Goal: Find specific page/section: Find specific page/section

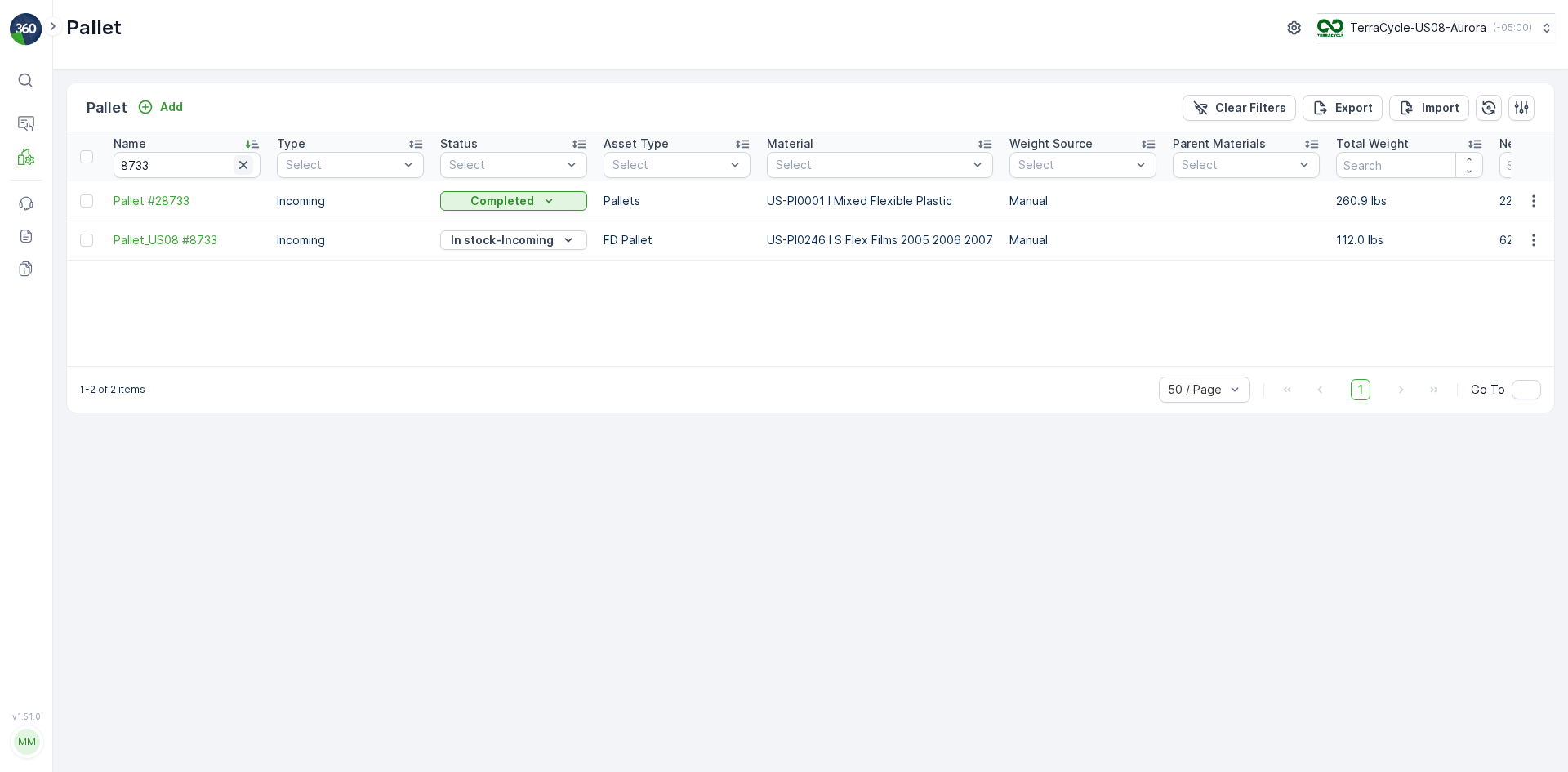
click at [243, 161] on icon "button" at bounding box center [243, 165] width 16 height 16
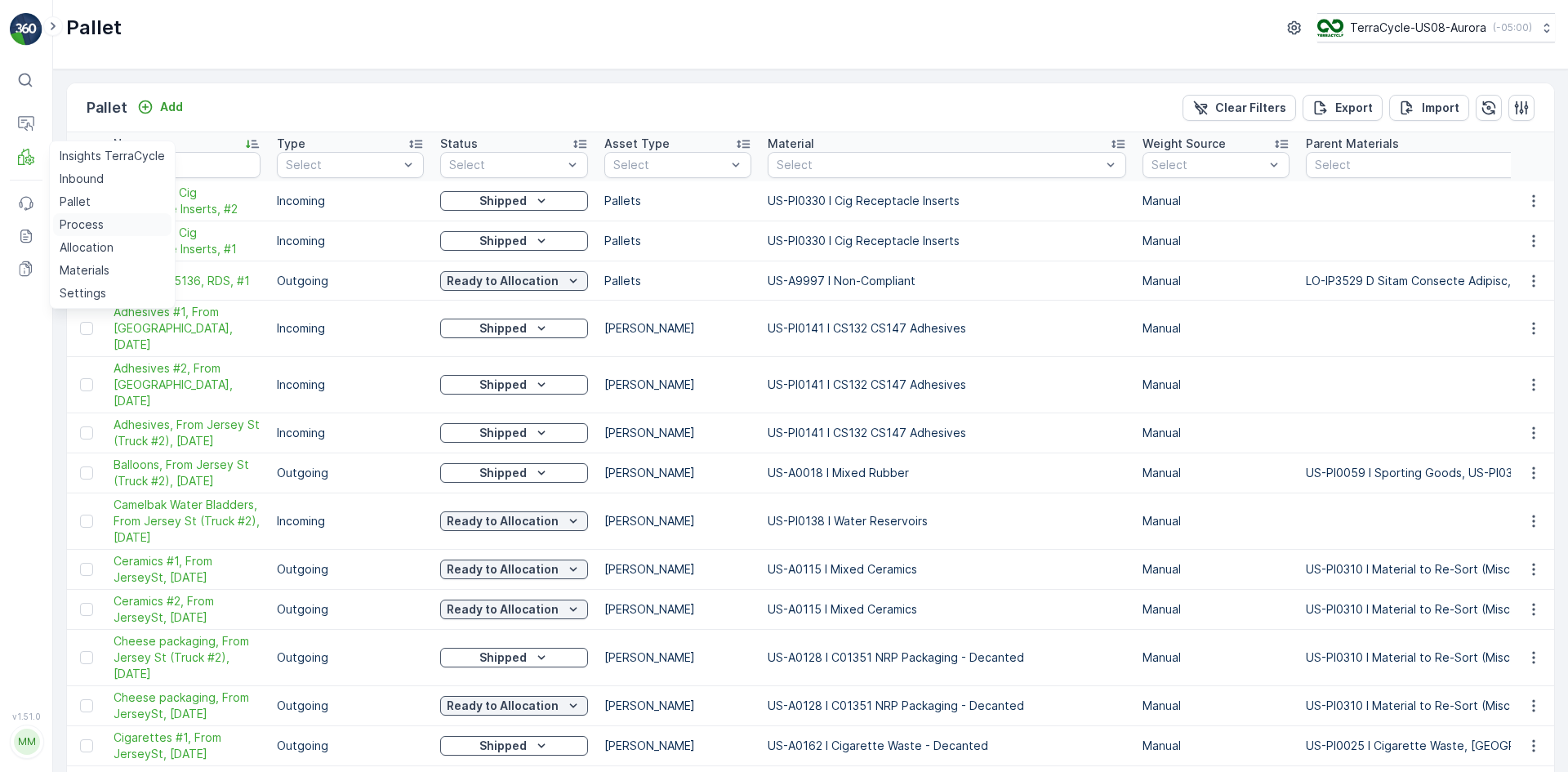
click at [102, 226] on p "Process" at bounding box center [81, 225] width 44 height 16
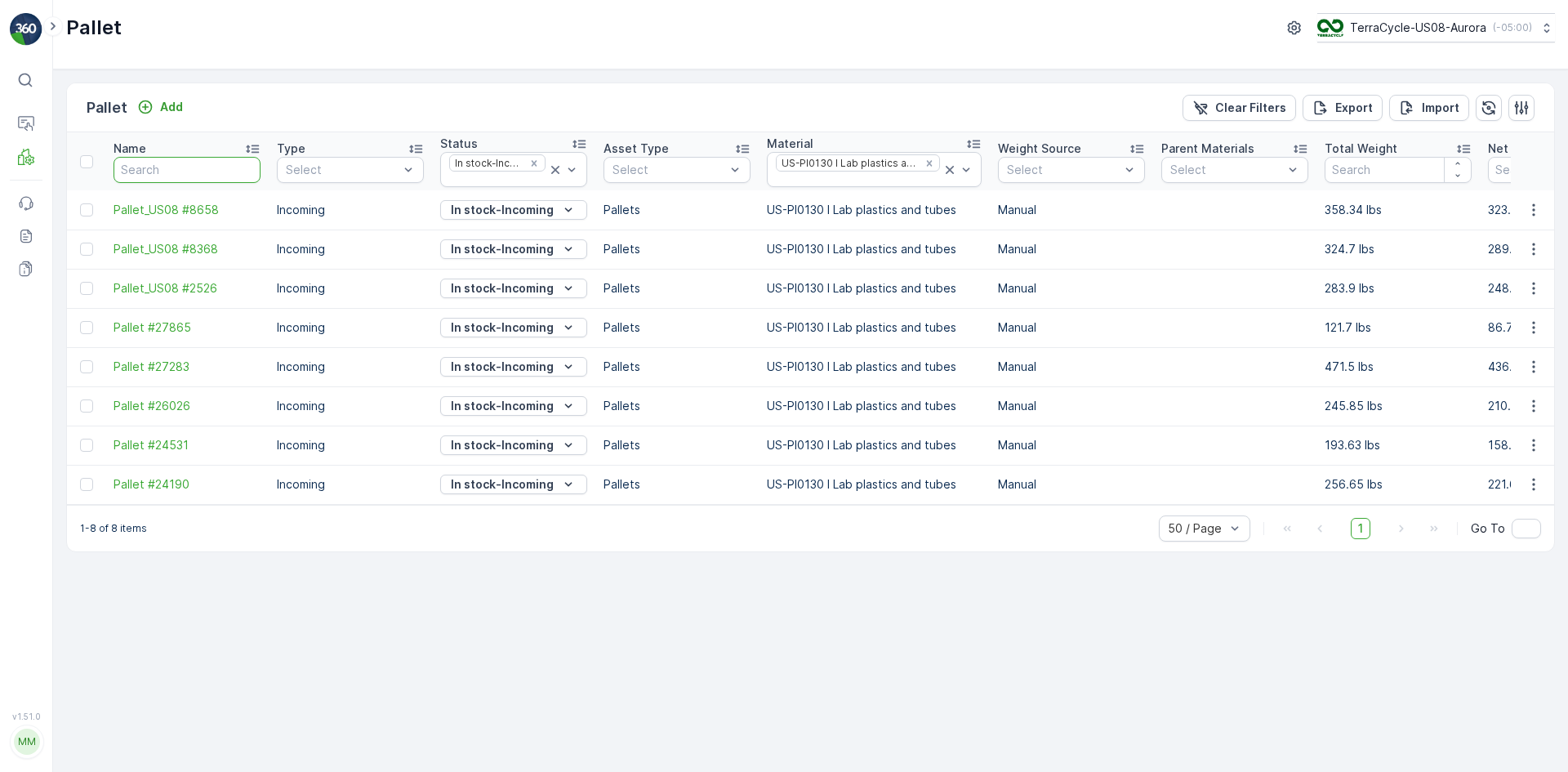
click at [202, 173] on input "text" at bounding box center [186, 170] width 147 height 26
click at [555, 170] on icon at bounding box center [555, 170] width 8 height 8
click at [942, 169] on icon at bounding box center [950, 170] width 16 height 16
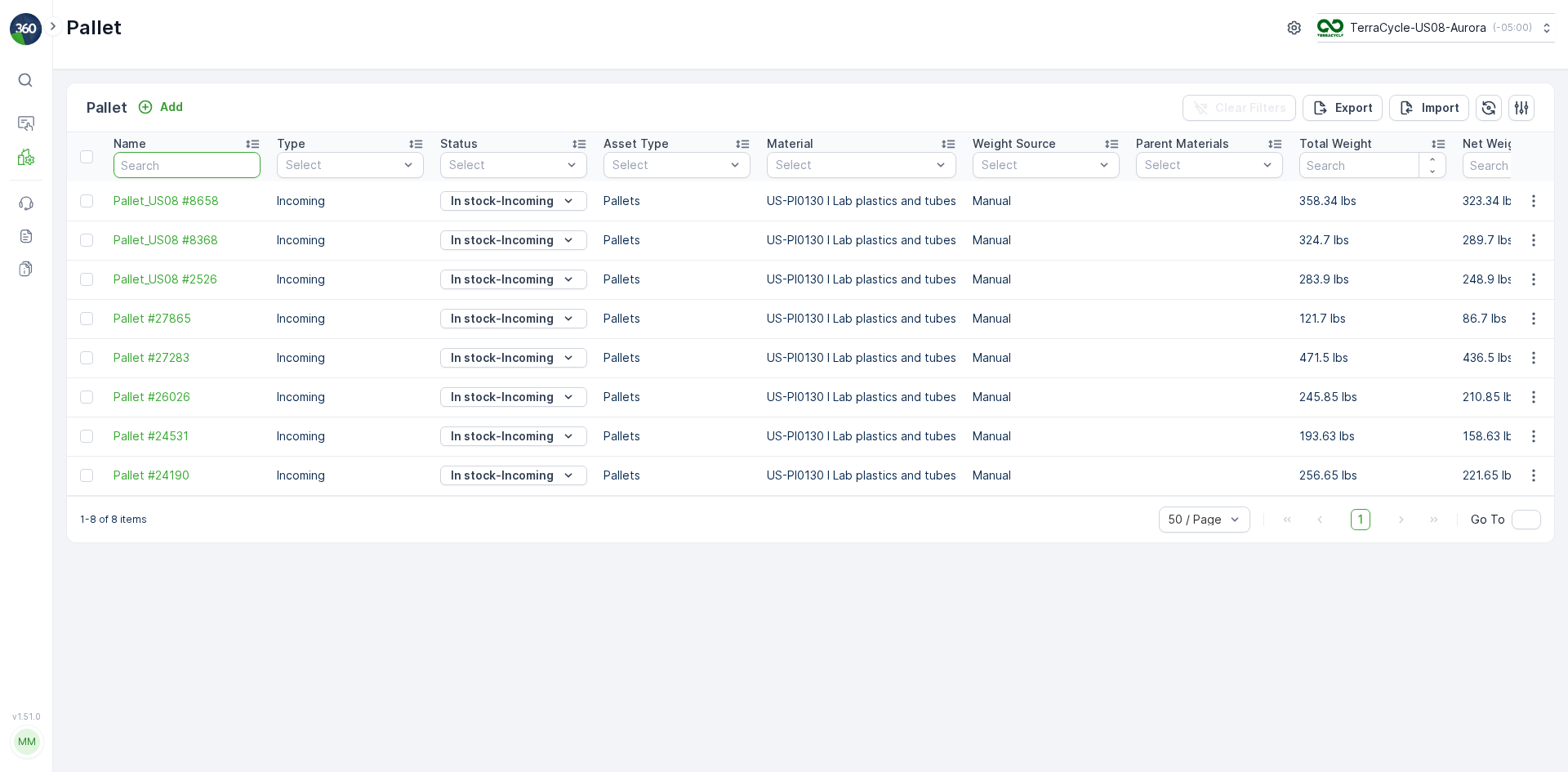
click at [228, 163] on input "text" at bounding box center [186, 164] width 147 height 26
paste input "SO60603"
type input "SO60603"
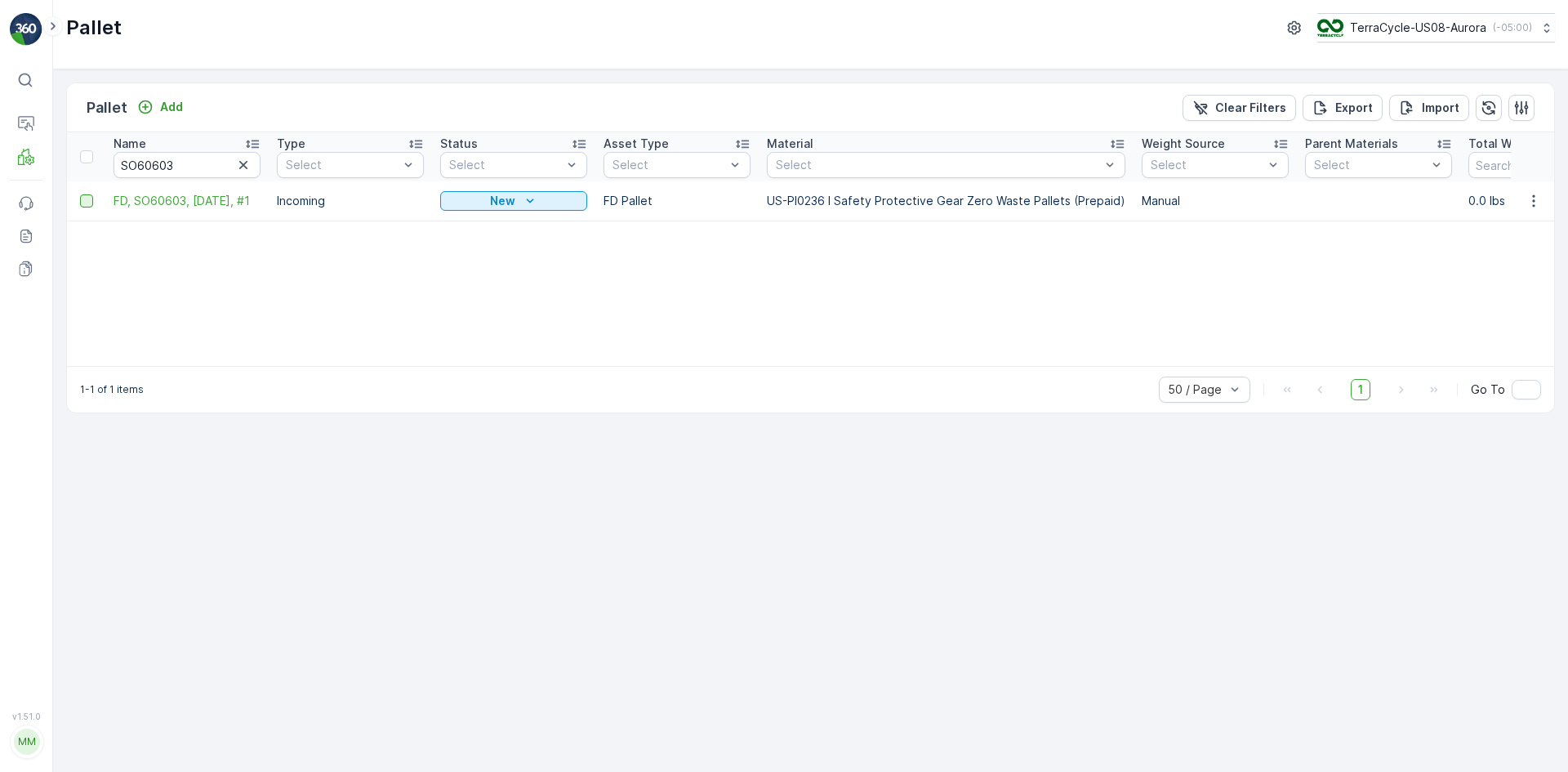
click at [86, 200] on div at bounding box center [87, 201] width 13 height 13
click at [80, 195] on input "checkbox" at bounding box center [80, 195] width 0 height 0
click at [1398, 114] on div "Print QR" at bounding box center [1430, 107] width 89 height 48
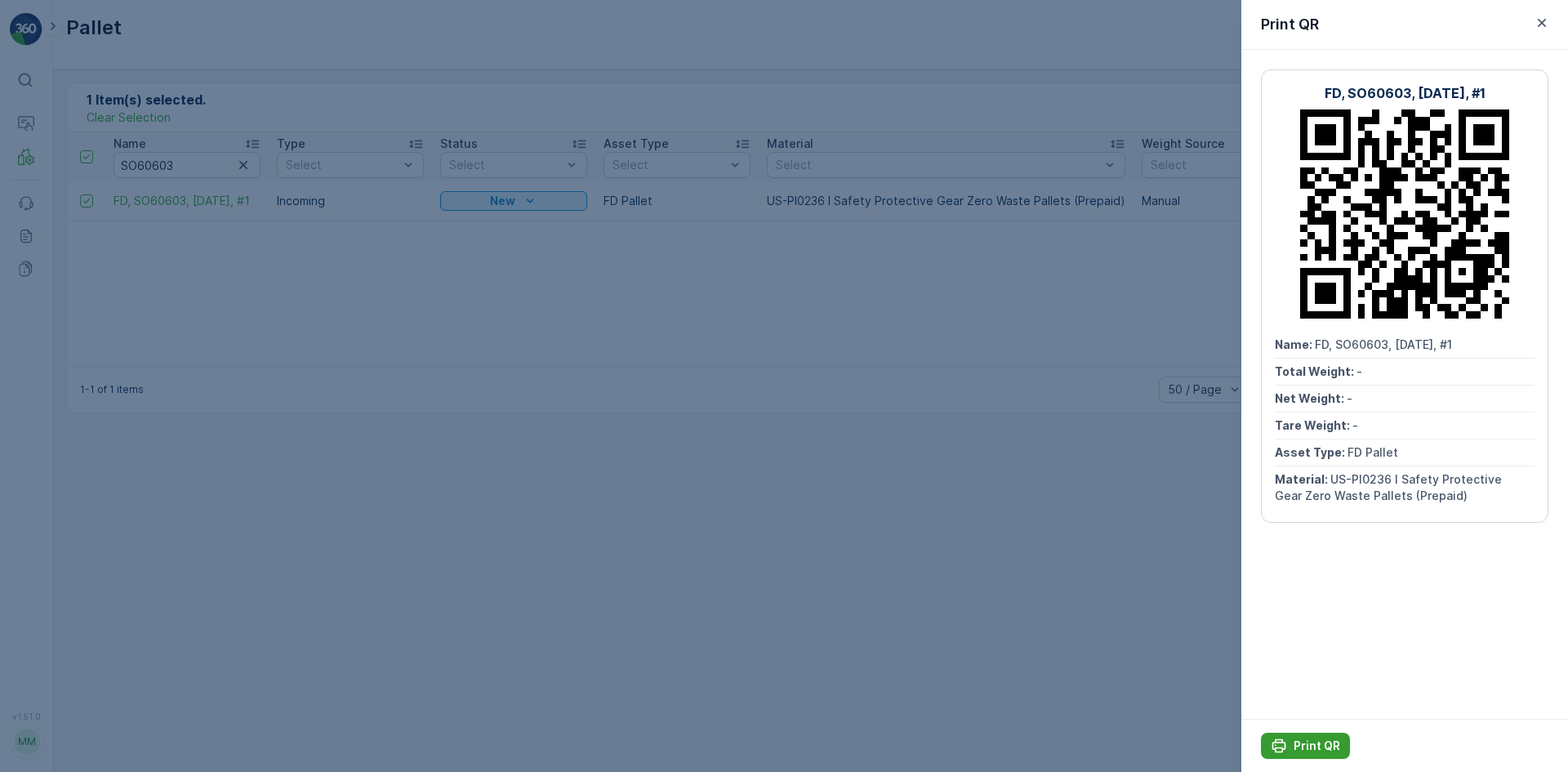
click at [1340, 750] on button "Print QR" at bounding box center [1306, 746] width 89 height 26
click at [509, 310] on div at bounding box center [784, 386] width 1568 height 772
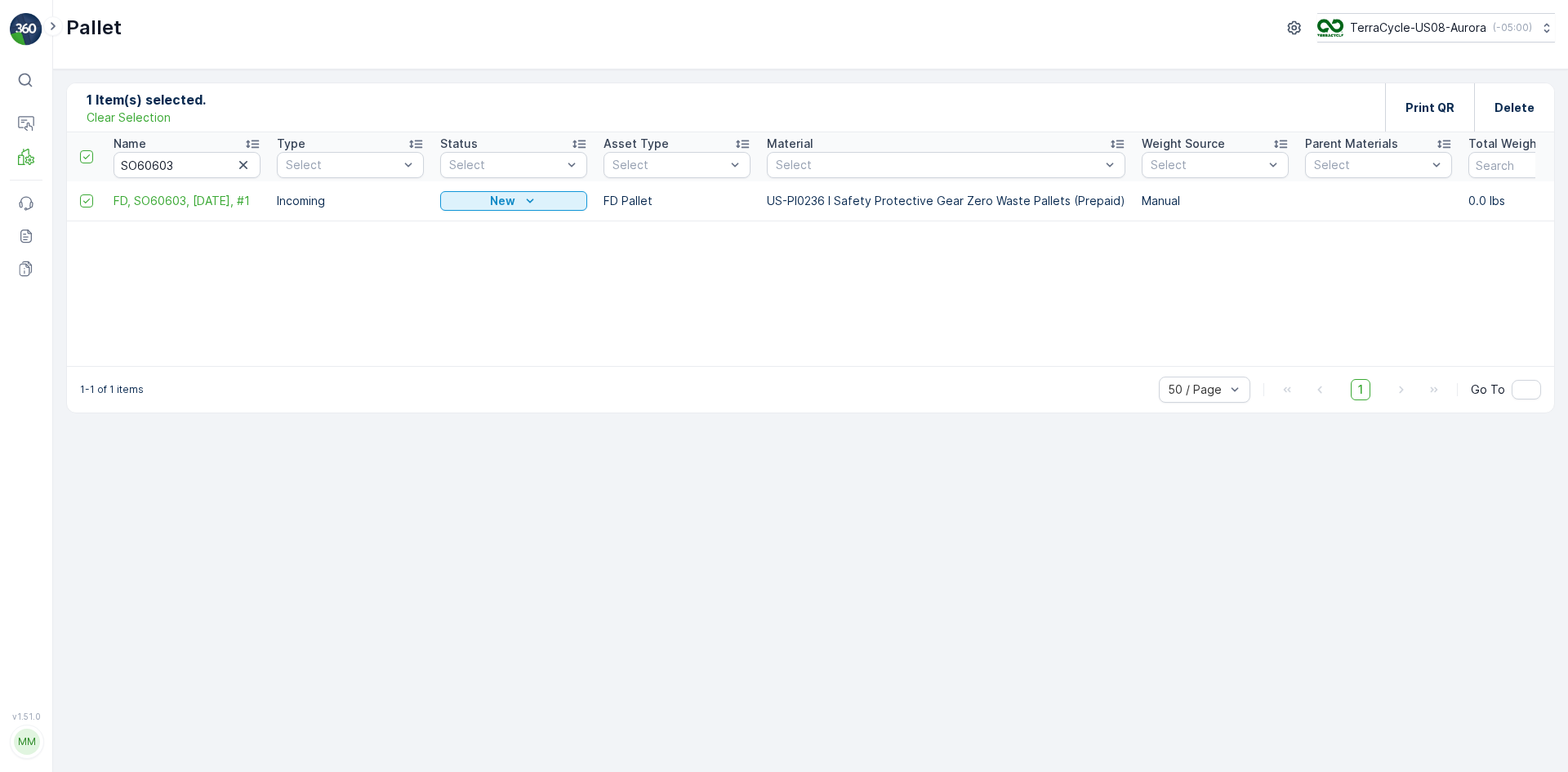
click at [142, 117] on p "Clear Selection" at bounding box center [128, 118] width 84 height 16
click at [239, 167] on icon "button" at bounding box center [243, 165] width 16 height 16
click at [211, 162] on input "text" at bounding box center [186, 164] width 147 height 26
type input "sc"
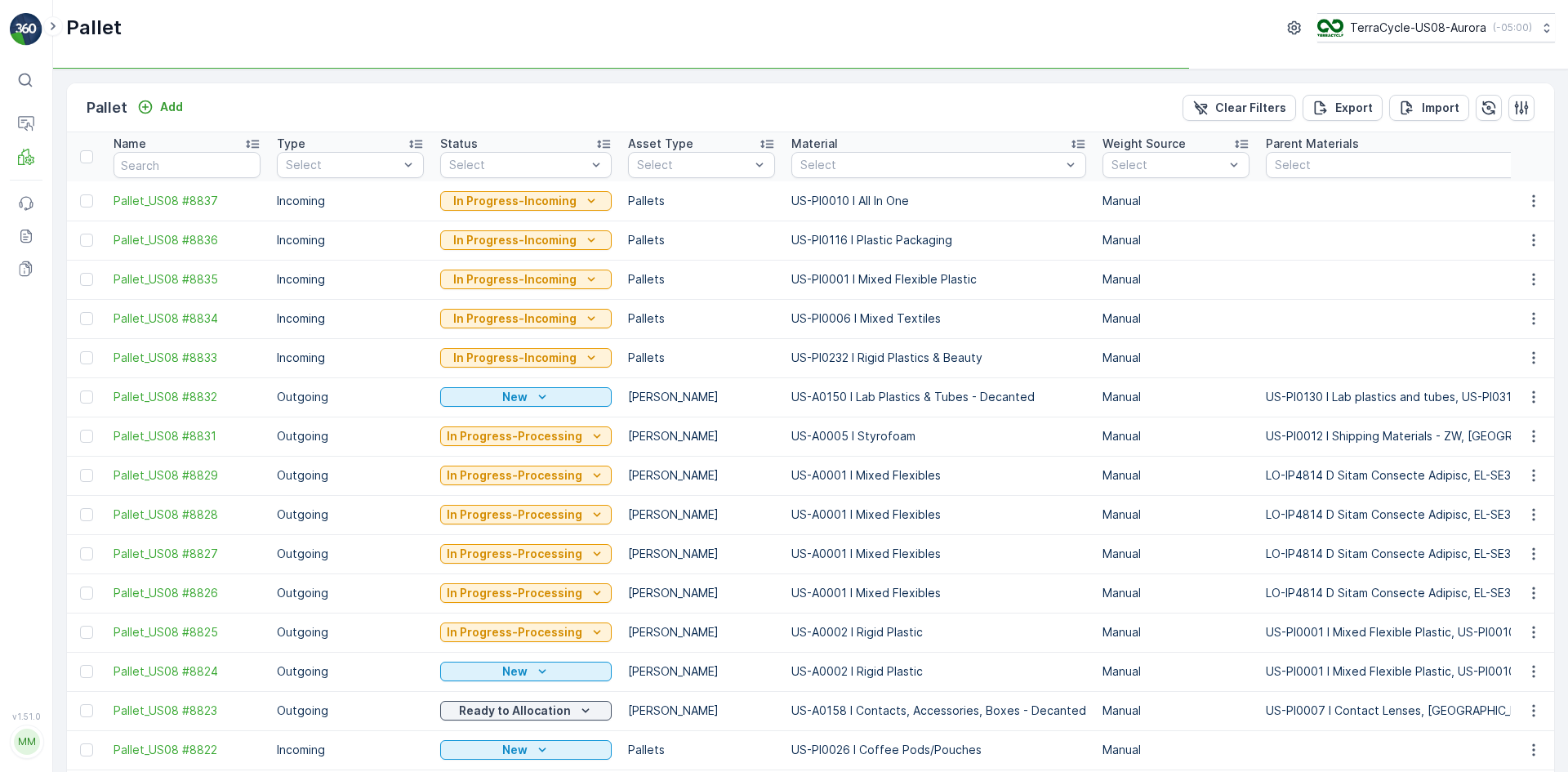
type input "sc79"
click at [196, 163] on input "sc79" at bounding box center [186, 164] width 147 height 26
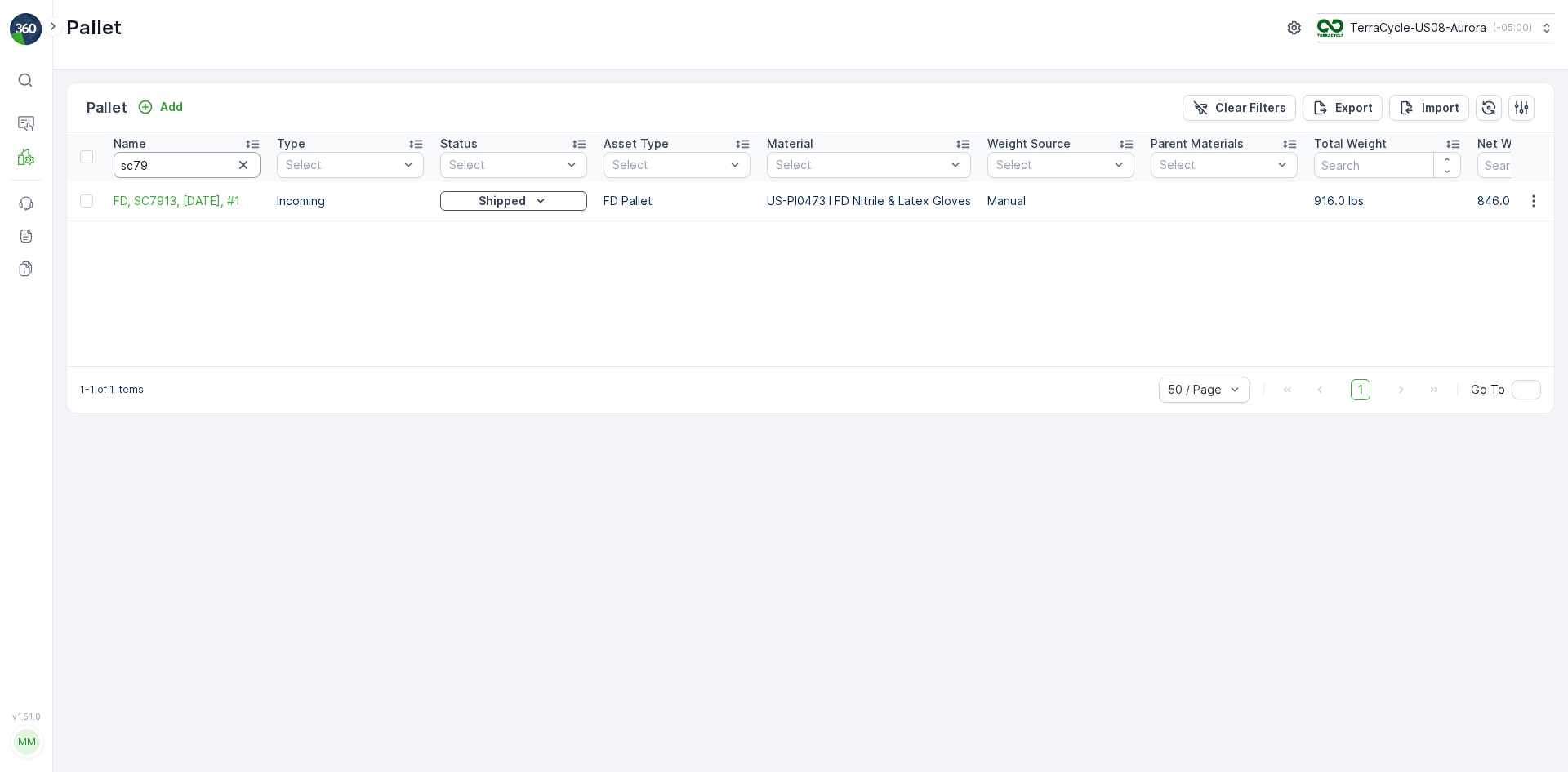
click at [182, 152] on input "sc79" at bounding box center [186, 164] width 147 height 26
type input "sc7944"
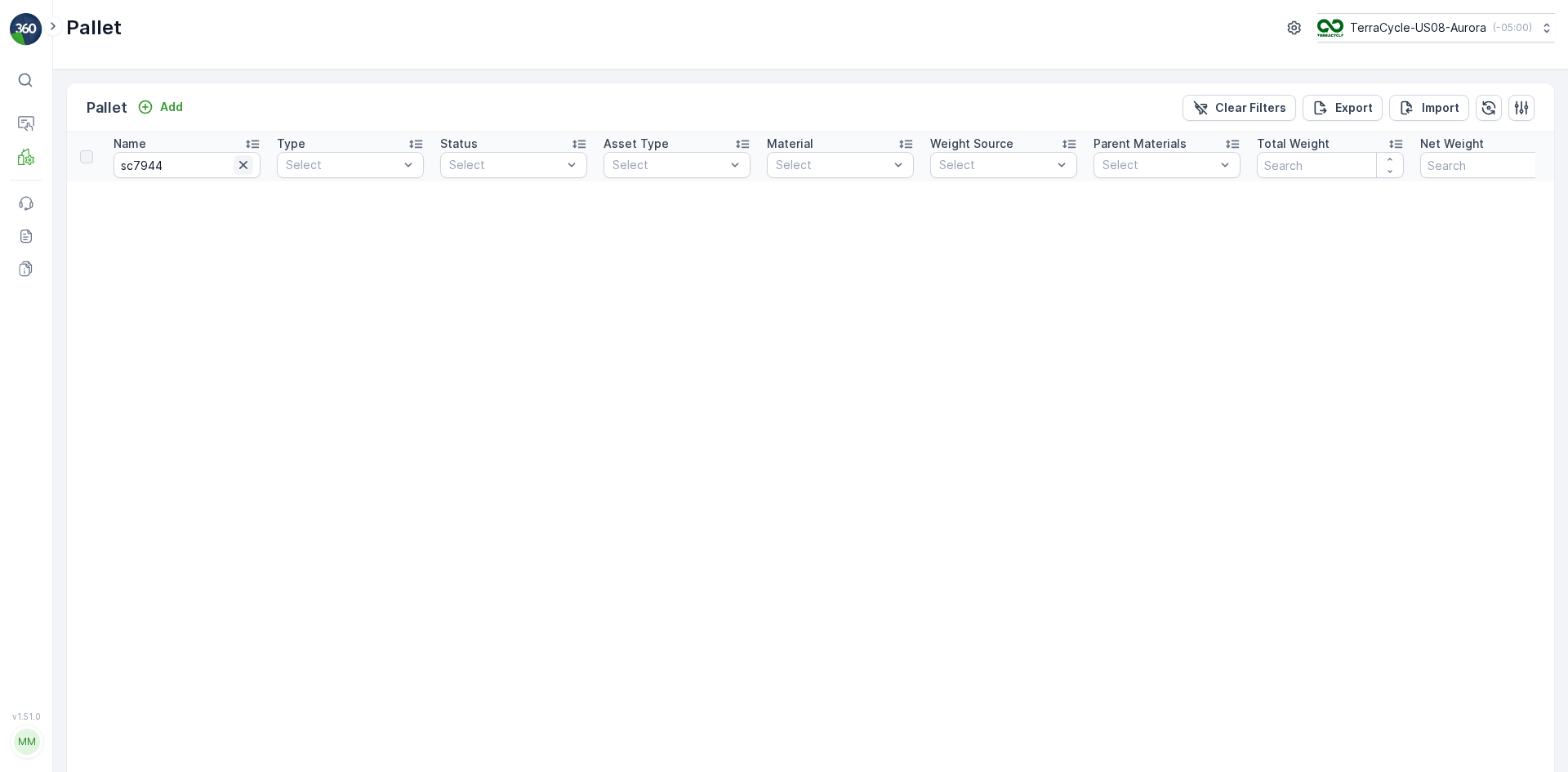
click at [247, 163] on icon "button" at bounding box center [243, 165] width 16 height 16
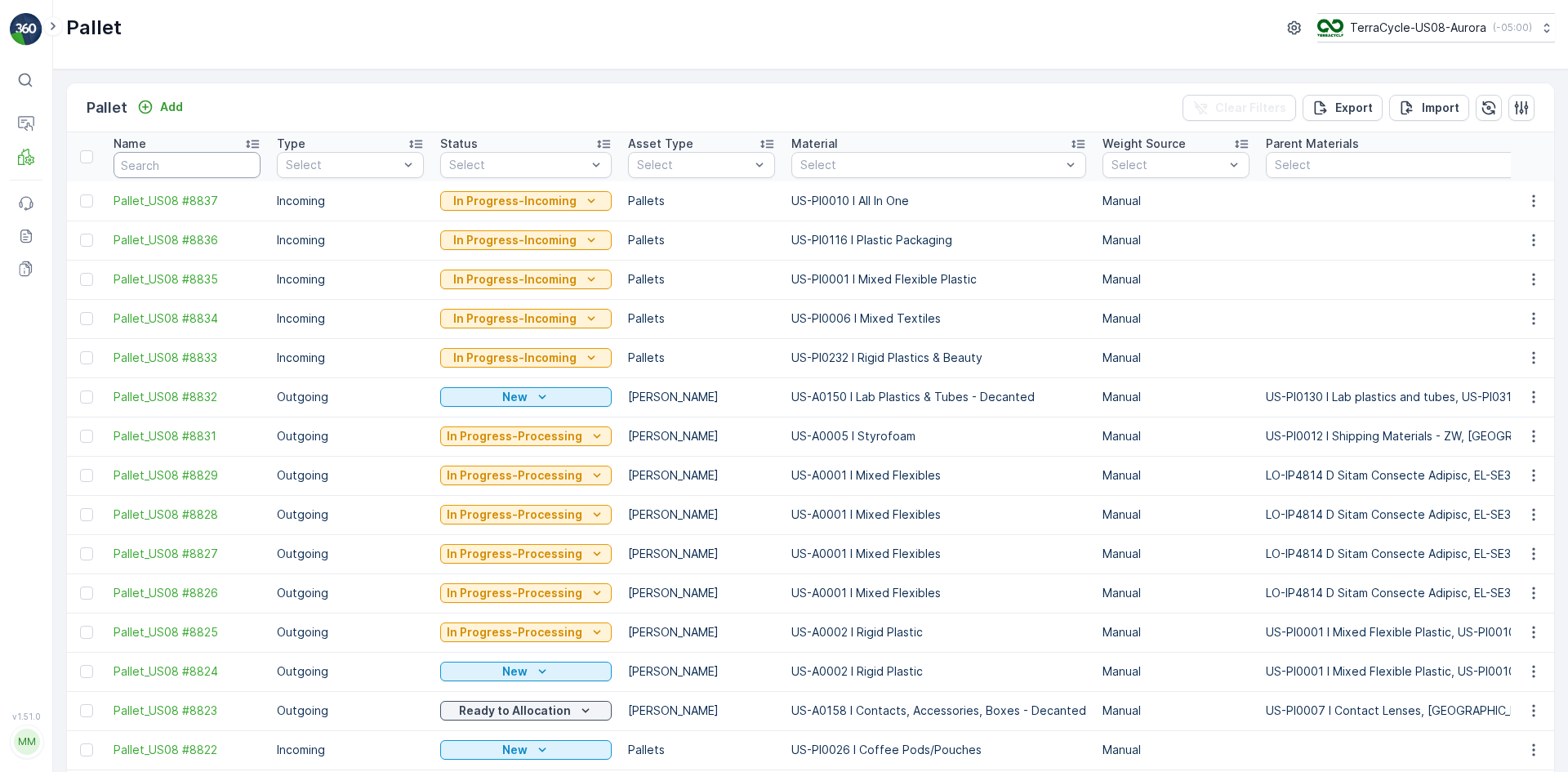
click at [217, 162] on input "text" at bounding box center [186, 164] width 147 height 26
type input "25063"
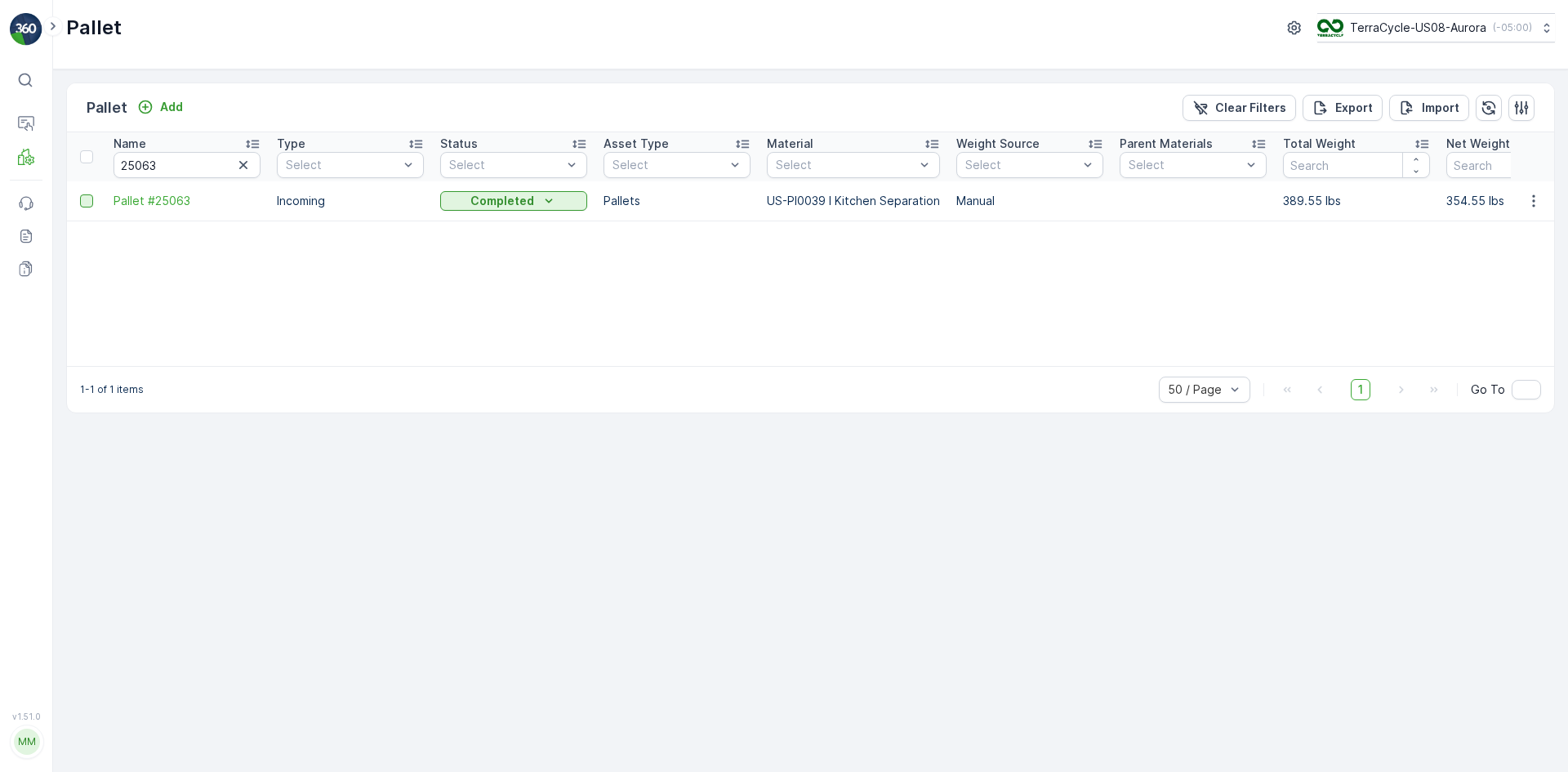
click at [84, 198] on div at bounding box center [87, 201] width 13 height 13
click at [80, 195] on input "checkbox" at bounding box center [80, 195] width 0 height 0
click at [113, 218] on td "Pallet #25063" at bounding box center [186, 201] width 163 height 39
click at [112, 120] on p "Clear Selection" at bounding box center [128, 118] width 84 height 16
click at [239, 164] on icon "button" at bounding box center [243, 165] width 16 height 16
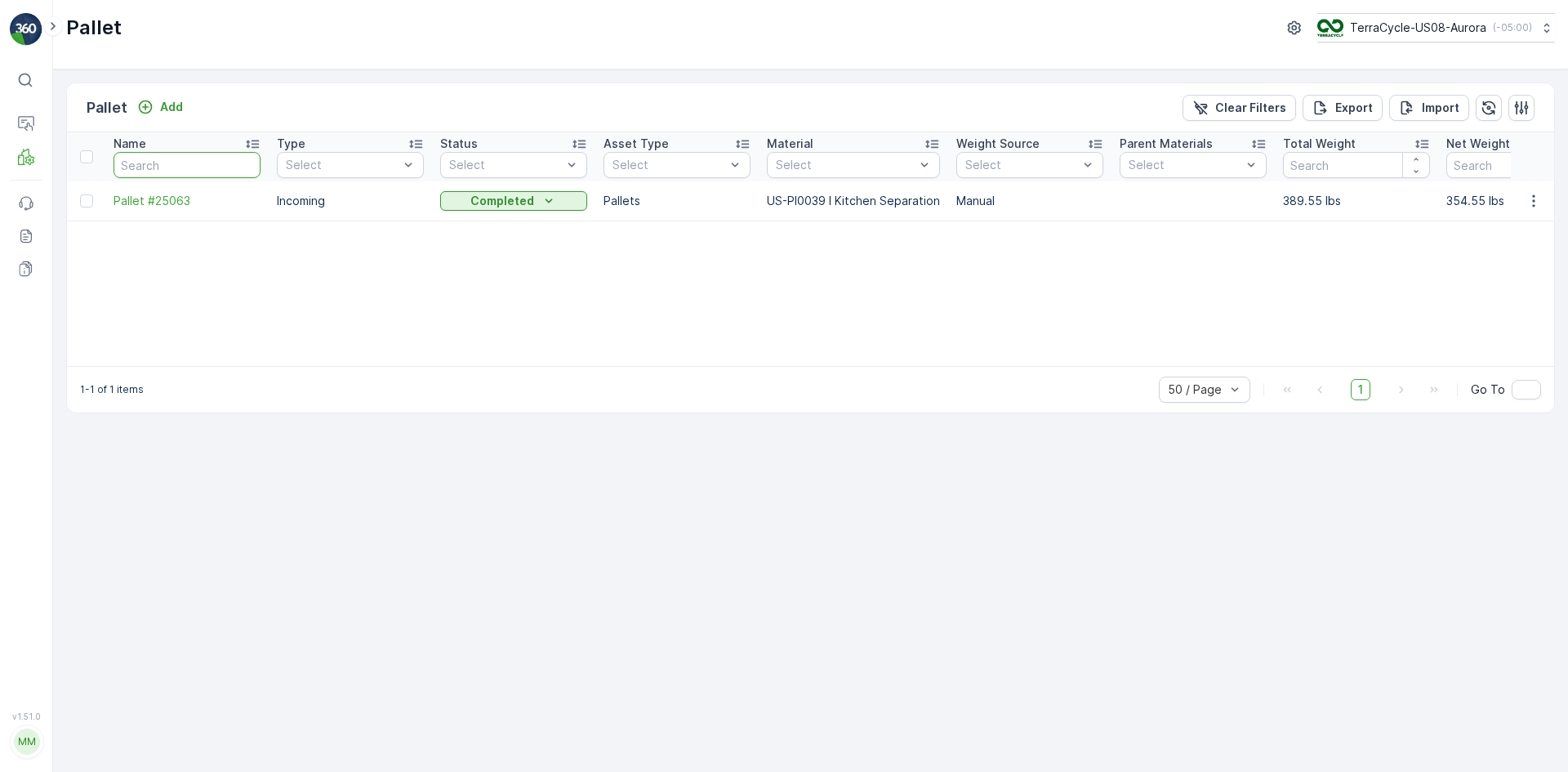
click at [164, 154] on input "text" at bounding box center [186, 164] width 147 height 26
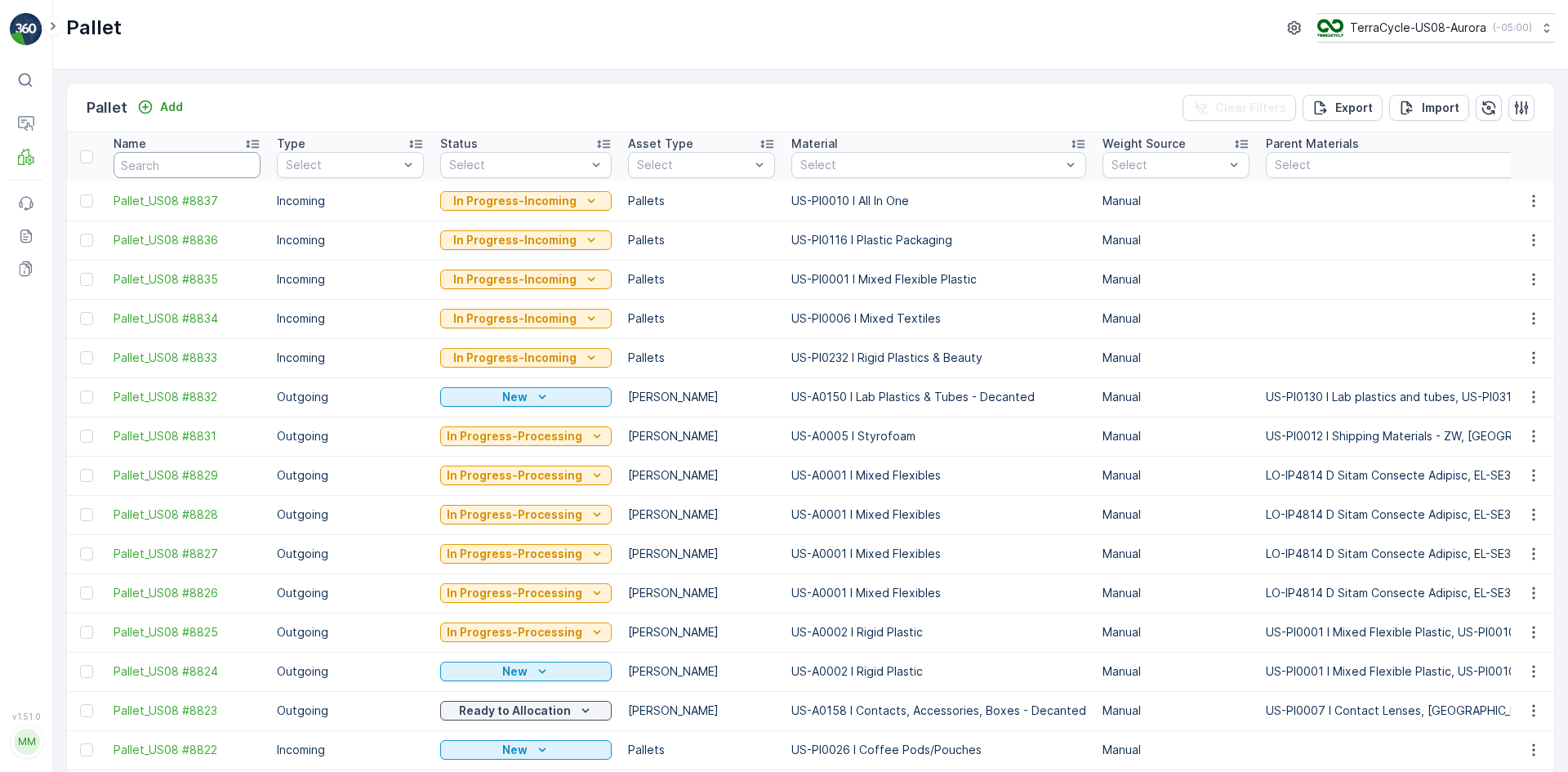
click at [201, 174] on input "text" at bounding box center [186, 164] width 147 height 26
type input "Pallet #"
click at [203, 175] on input "Pallet #" at bounding box center [186, 164] width 147 height 26
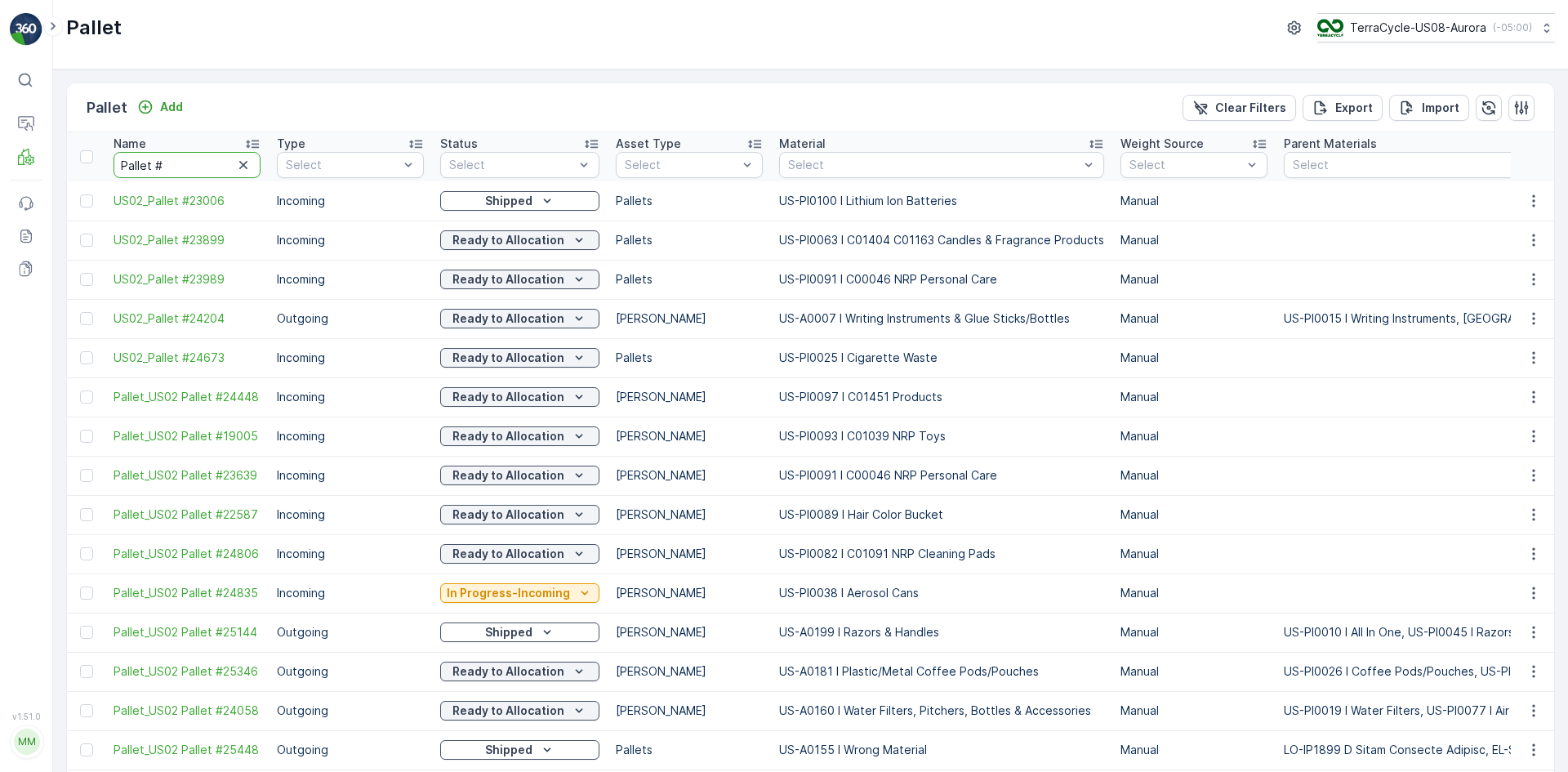
click at [190, 172] on input "Pallet #" at bounding box center [186, 164] width 147 height 26
type input "Pallet # 25063"
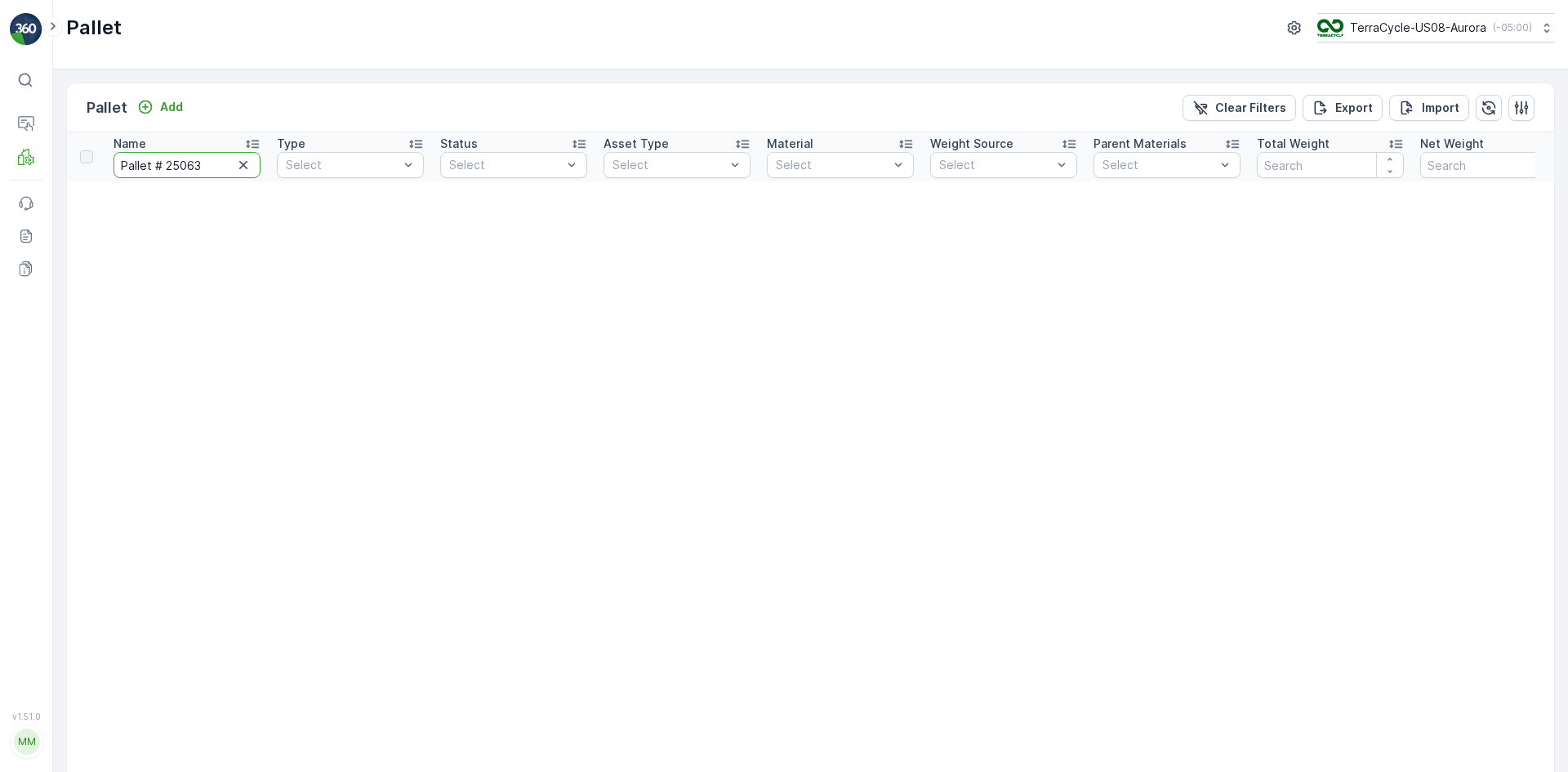
drag, startPoint x: 163, startPoint y: 170, endPoint x: 154, endPoint y: 166, distance: 9.8
click at [154, 166] on input "Pallet # 25063" at bounding box center [186, 164] width 147 height 26
type input "Pallet_25063"
click at [159, 167] on input "Pallet_25063" at bounding box center [186, 164] width 147 height 26
drag, startPoint x: 159, startPoint y: 167, endPoint x: 193, endPoint y: 165, distance: 34.1
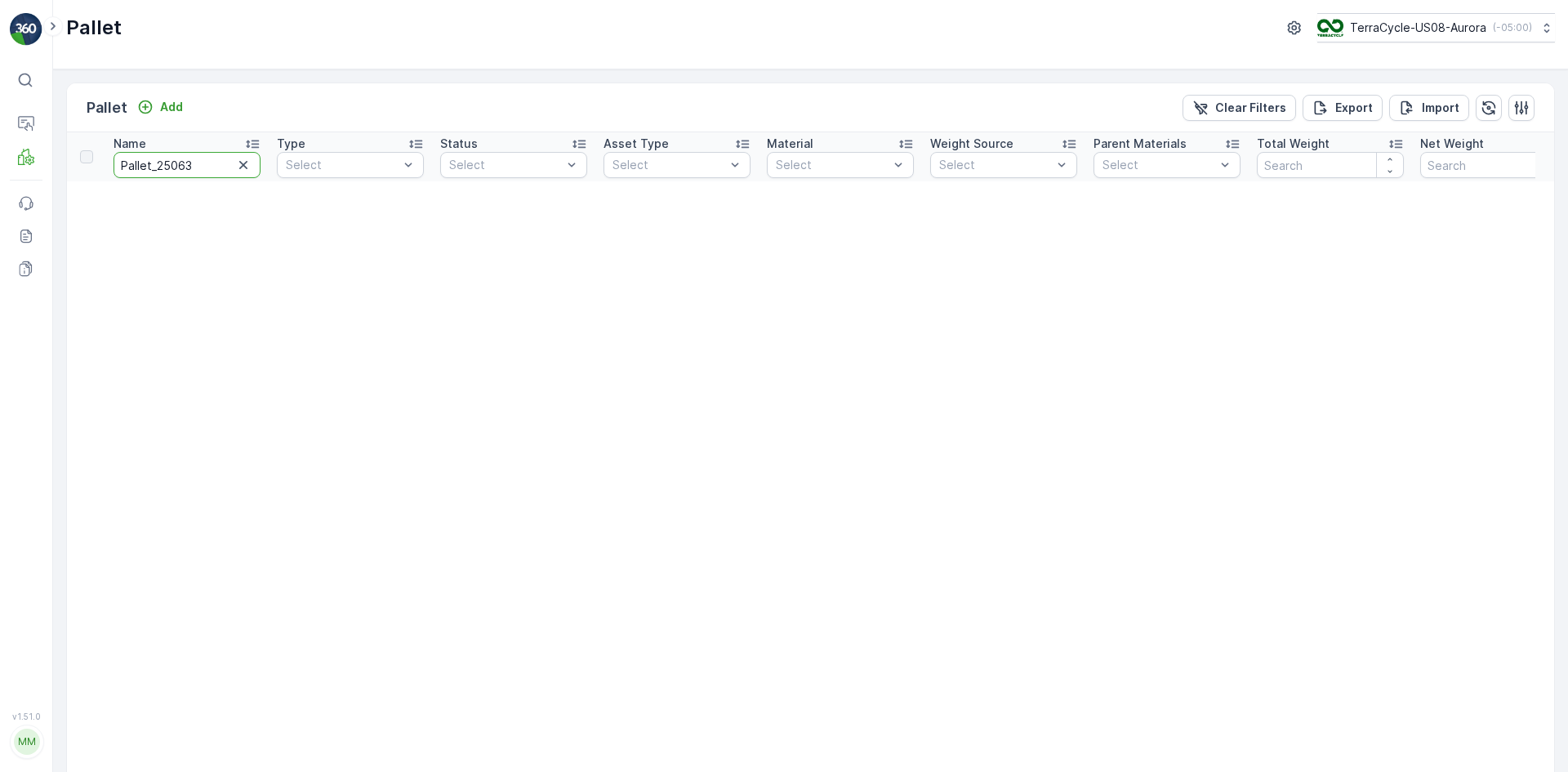
click at [193, 165] on input "Pallet_25063" at bounding box center [186, 164] width 147 height 26
click at [198, 163] on input "Pallet_25063" at bounding box center [186, 164] width 147 height 26
click at [191, 166] on input "Pallet_25063" at bounding box center [186, 164] width 147 height 26
drag, startPoint x: 199, startPoint y: 166, endPoint x: 159, endPoint y: 165, distance: 40.0
click at [159, 165] on input "Pallet_25063" at bounding box center [186, 164] width 147 height 26
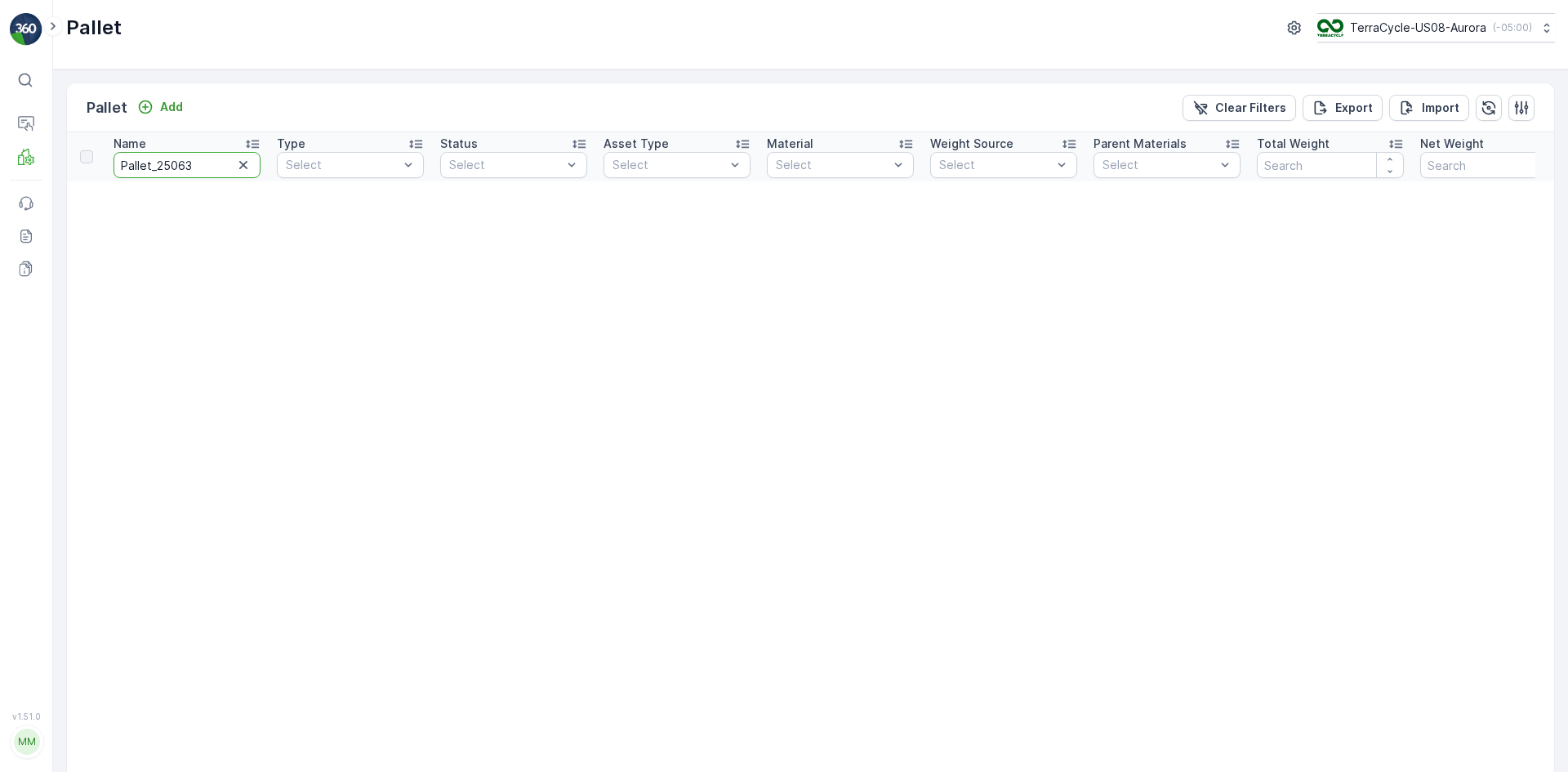
type input "Pallet_"
click at [193, 163] on input "Pallet_U" at bounding box center [186, 164] width 147 height 26
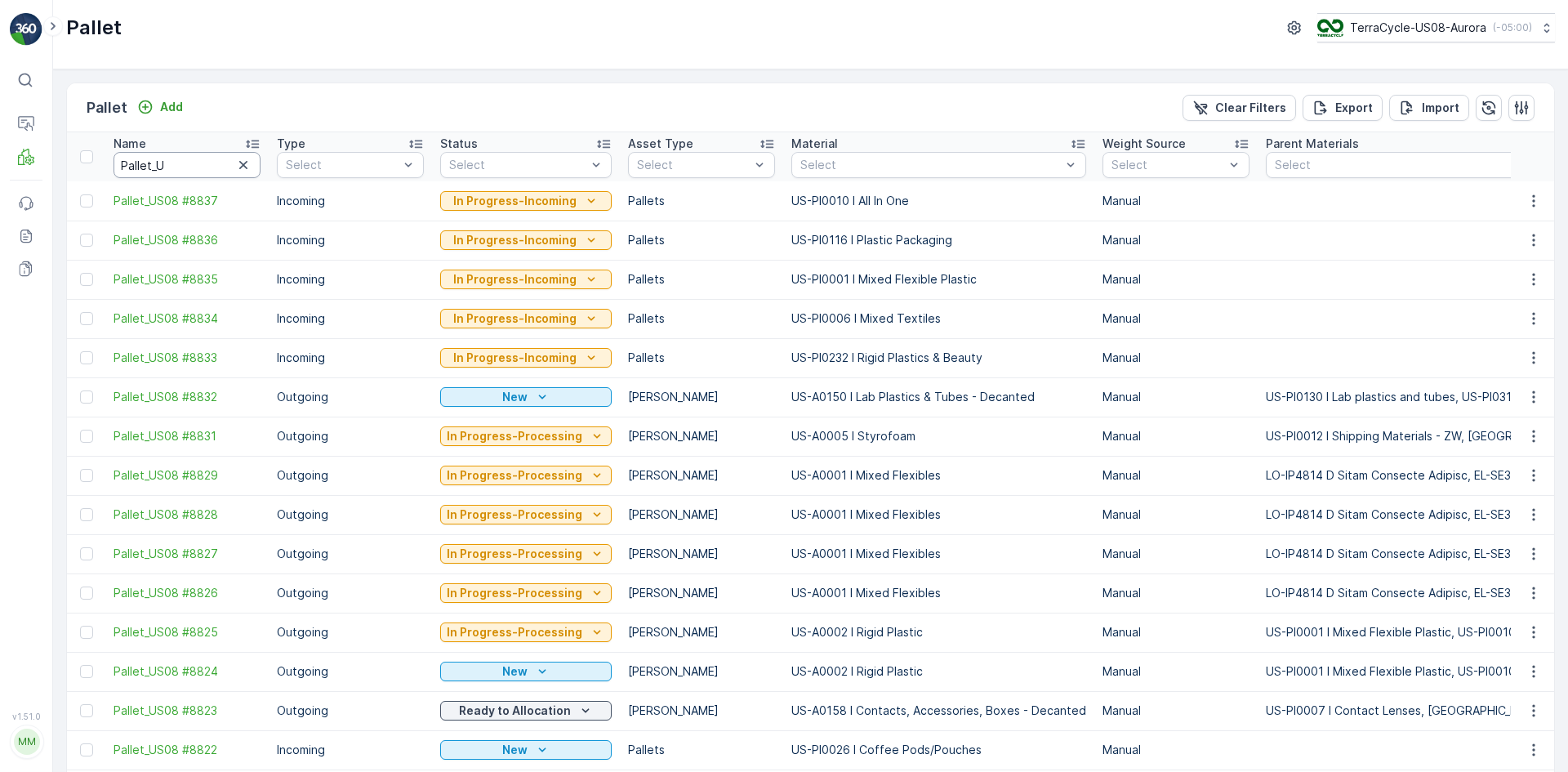
click at [190, 166] on input "Pallet_U" at bounding box center [186, 164] width 147 height 26
type input "Pallet_US02"
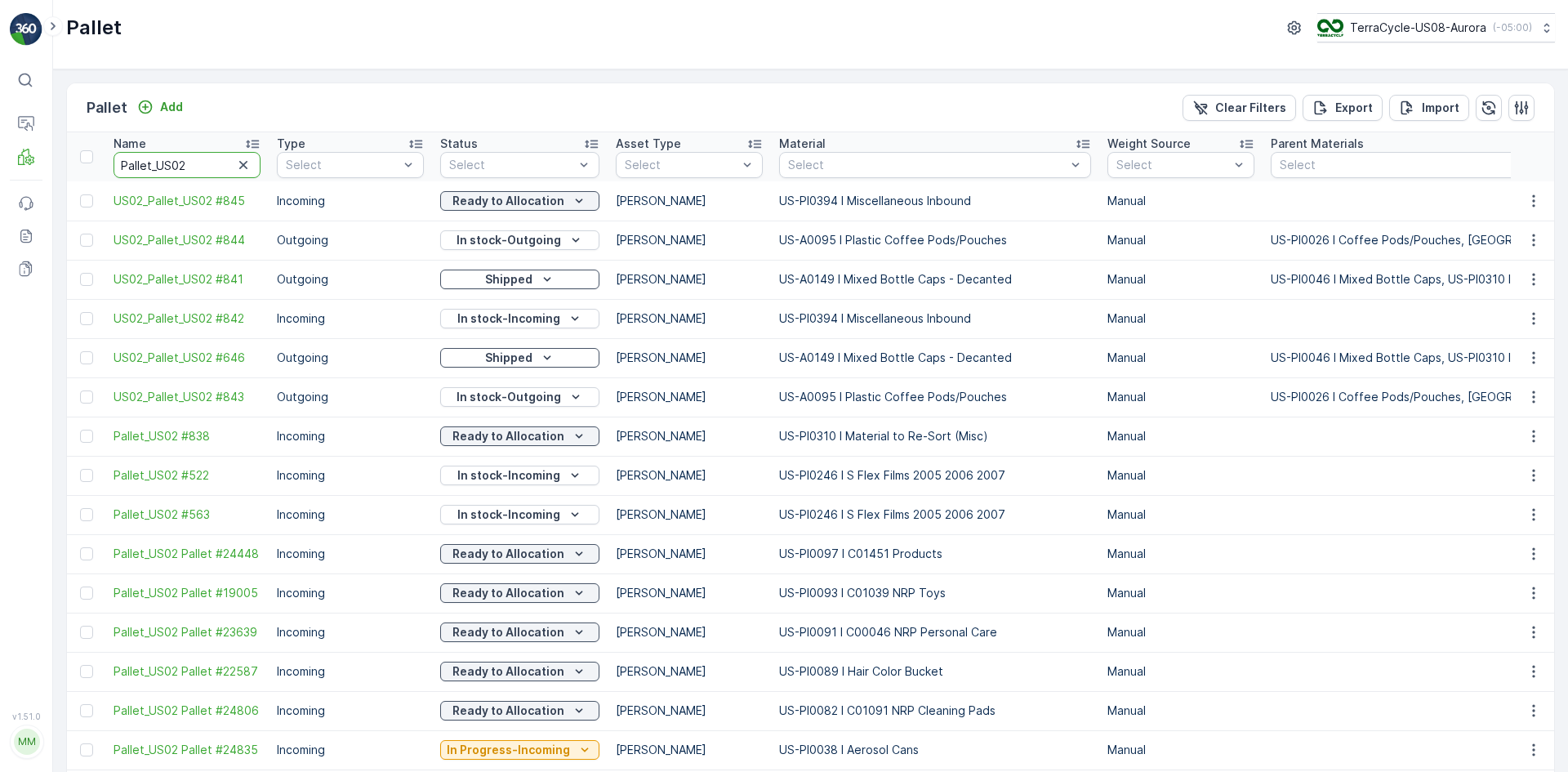
click at [202, 172] on input "Pallet_US02" at bounding box center [186, 164] width 147 height 26
type input "Pallet_US02"
click at [199, 175] on input "Pallet_US02" at bounding box center [186, 164] width 147 height 26
type input "Pallet_US02 #"
click at [204, 166] on input "Pallet_US02 #" at bounding box center [186, 164] width 147 height 26
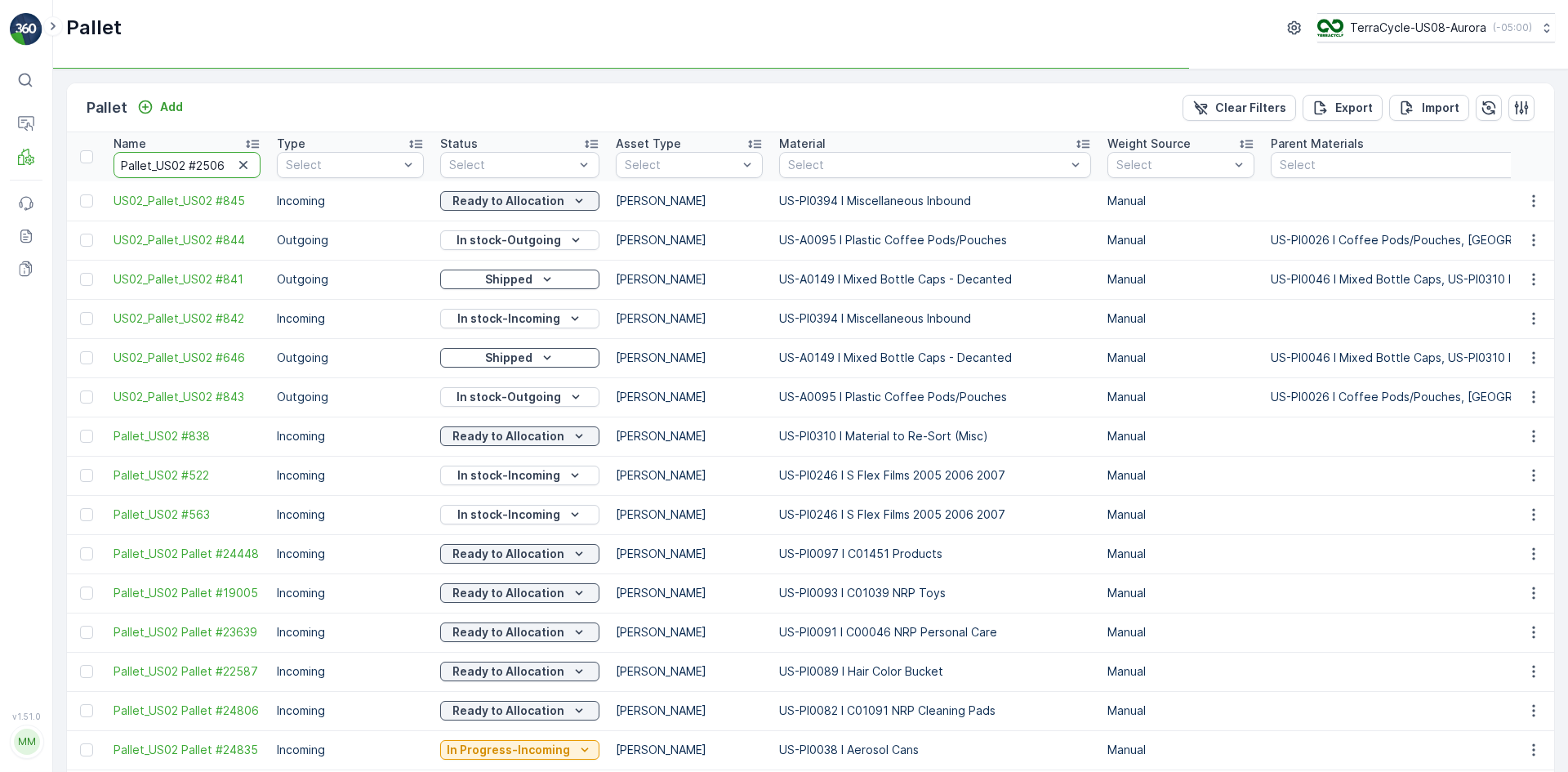
type input "Pallet_US02 #25063"
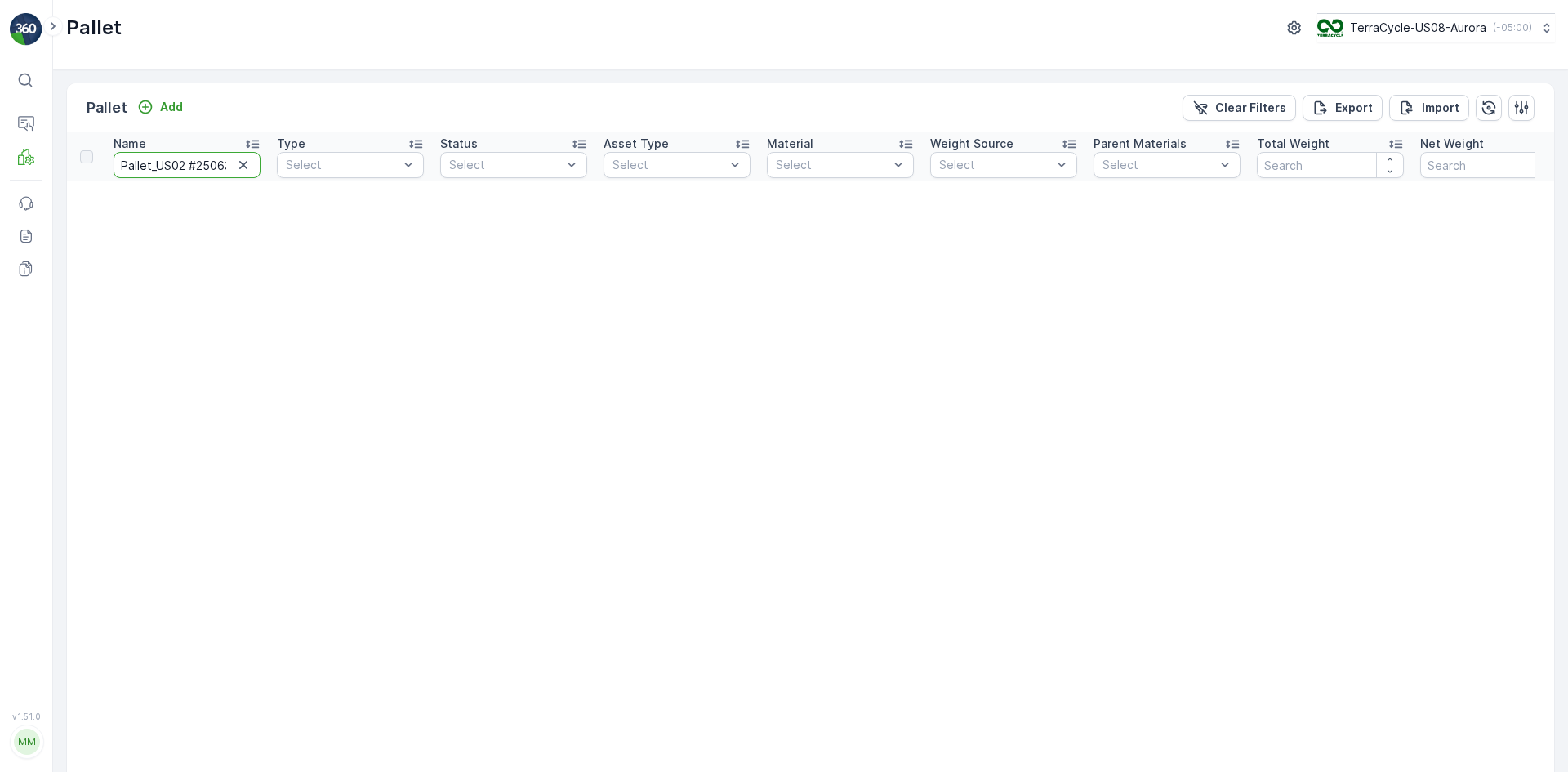
scroll to position [0, 4]
drag, startPoint x: 199, startPoint y: 167, endPoint x: 353, endPoint y: 195, distance: 156.5
type input "Pallet_US02 #"
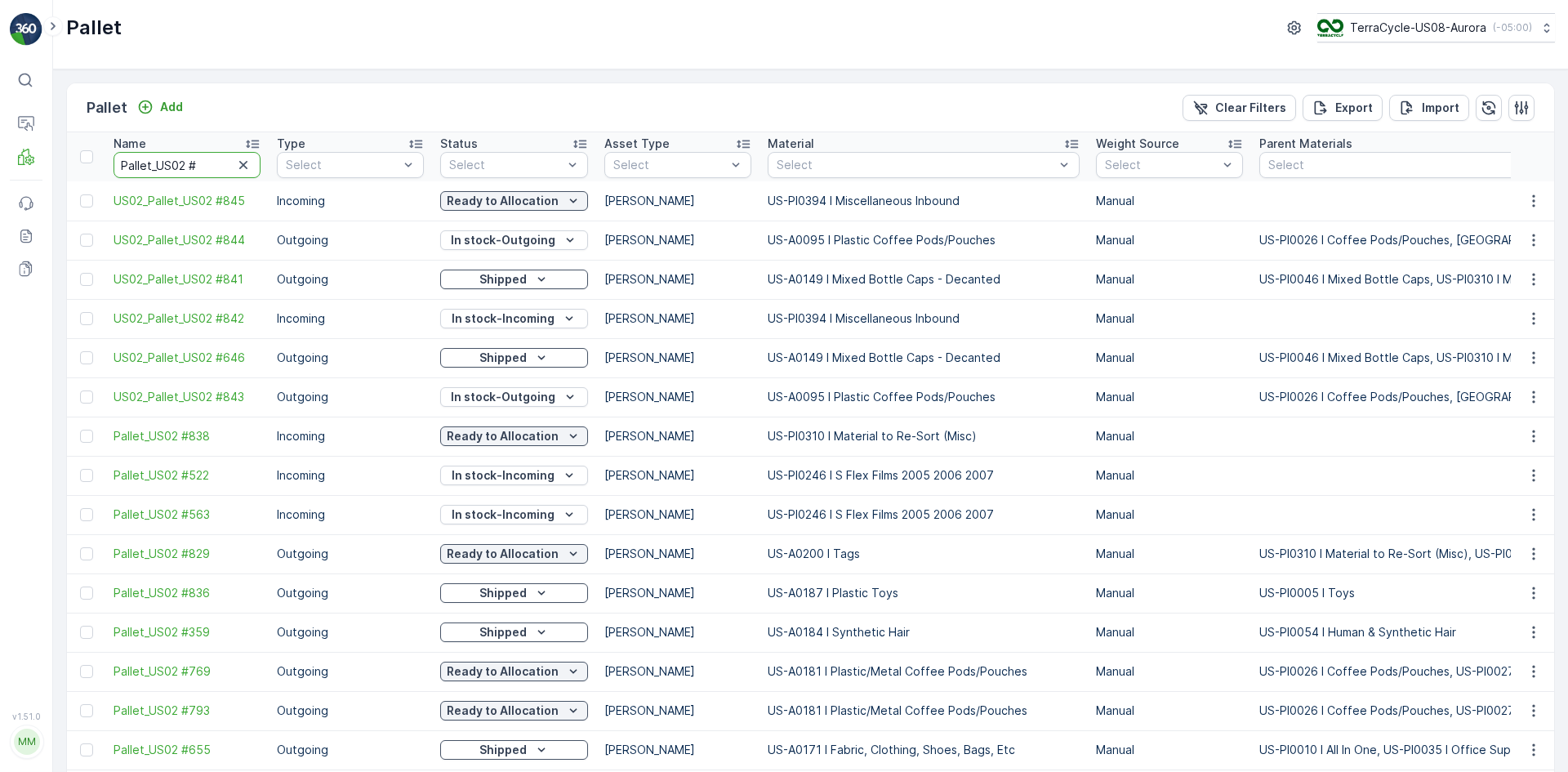
click at [210, 170] on input "Pallet_US02 #" at bounding box center [186, 164] width 147 height 26
type input "Pallet_US02 # 778"
